Goal: Task Accomplishment & Management: Use online tool/utility

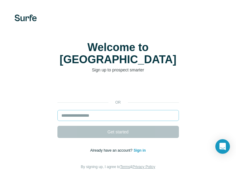
scroll to position [27, 0]
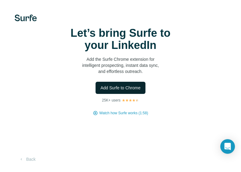
click at [134, 91] on span "Add Surfe to Chrome" at bounding box center [120, 88] width 40 height 6
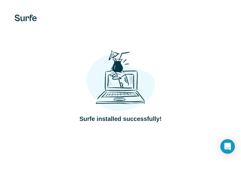
click at [162, 75] on div "Surfe installed successfully!" at bounding box center [120, 86] width 217 height 75
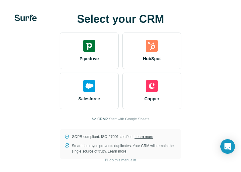
click at [31, 17] on img at bounding box center [26, 18] width 22 height 7
click at [36, 21] on img at bounding box center [26, 18] width 22 height 7
click at [32, 16] on img at bounding box center [26, 18] width 22 height 7
click at [29, 21] on img at bounding box center [26, 18] width 22 height 7
